Goal: Task Accomplishment & Management: Manage account settings

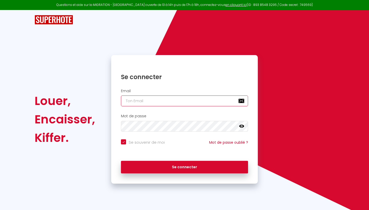
type input "[EMAIL_ADDRESS][DOMAIN_NAME]"
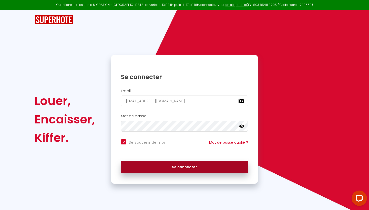
click at [190, 168] on button "Se connecter" at bounding box center [184, 167] width 127 height 13
checkbox input "true"
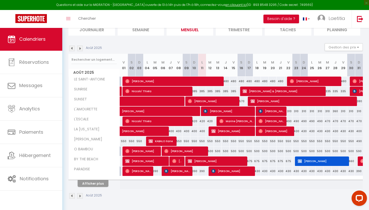
scroll to position [40, 0]
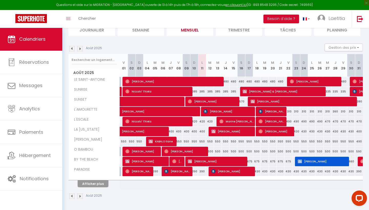
click at [92, 183] on button "Afficher plus" at bounding box center [93, 184] width 31 height 7
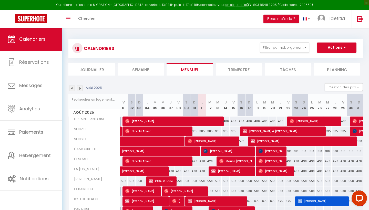
scroll to position [0, 0]
click at [343, 45] on span "button" at bounding box center [344, 47] width 3 height 5
click at [304, 32] on div "CALENDRIERS Filtrer par hébergement Tous LE SAINT-ANTOINE SUNRISE SUNSET L'AMOU…" at bounding box center [215, 168] width 307 height 280
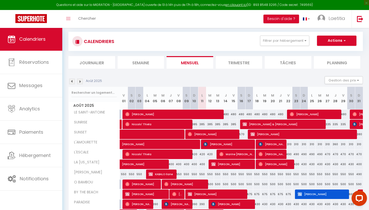
scroll to position [7, 0]
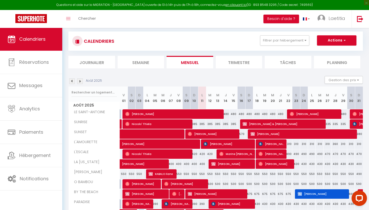
click at [179, 173] on div "550" at bounding box center [179, 173] width 8 height 9
type input "550"
type input "Ven 08 Août 2025"
type input "Sam 09 Août 2025"
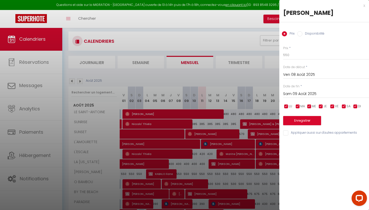
click at [365, 5] on div "x" at bounding box center [322, 6] width 86 height 6
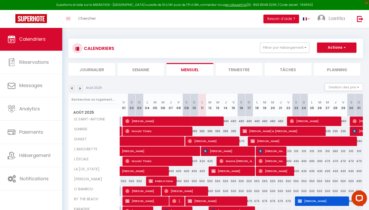
scroll to position [0, 0]
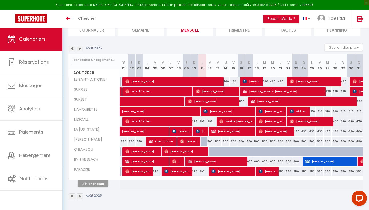
scroll to position [38, 0]
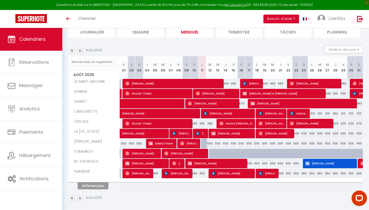
click at [99, 188] on button "Afficher plus" at bounding box center [93, 186] width 31 height 7
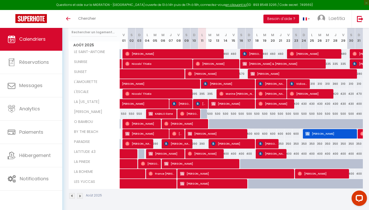
scroll to position [67, 0]
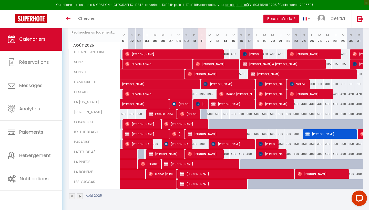
click at [72, 196] on img at bounding box center [72, 197] width 6 height 6
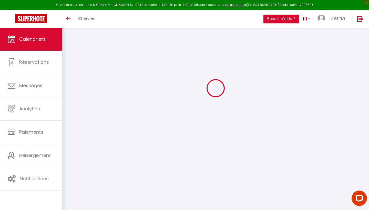
scroll to position [28, 0]
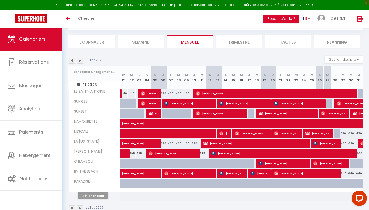
click at [98, 195] on button "Afficher plus" at bounding box center [93, 196] width 31 height 7
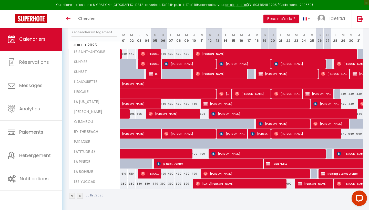
scroll to position [67, 0]
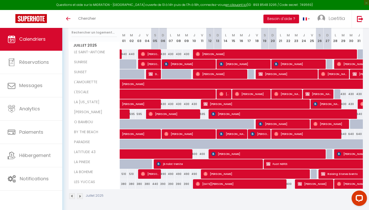
click at [80, 195] on img at bounding box center [80, 197] width 6 height 6
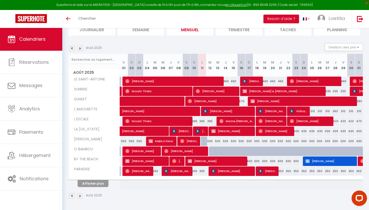
scroll to position [40, 0]
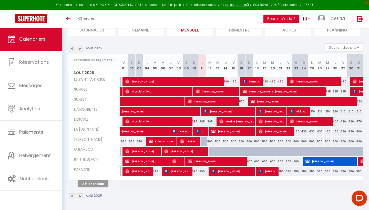
click at [93, 182] on button "Afficher plus" at bounding box center [93, 184] width 31 height 7
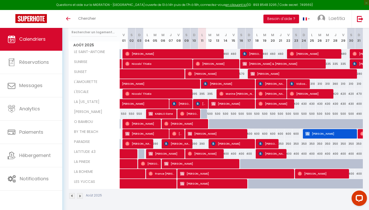
scroll to position [67, 0]
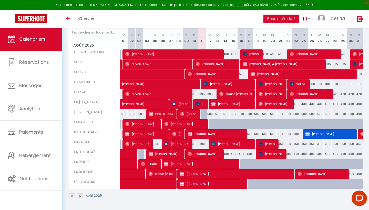
click at [236, 185] on span "[PERSON_NAME]" at bounding box center [213, 184] width 66 height 10
select select "KO"
select select "0"
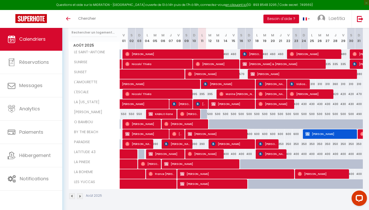
select select "1"
select select
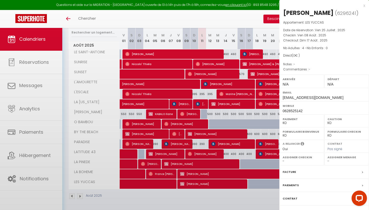
select select "12072"
